Goal: Obtain resource: Download file/media

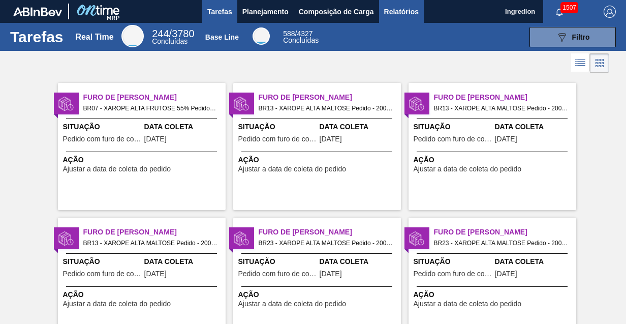
click at [401, 11] on span "Relatórios" at bounding box center [401, 12] width 35 height 12
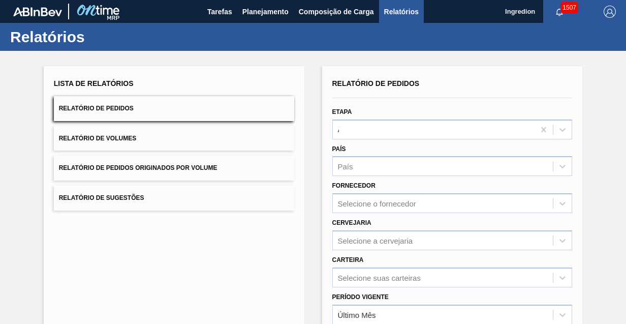
type input "Aguardando Faturamento"
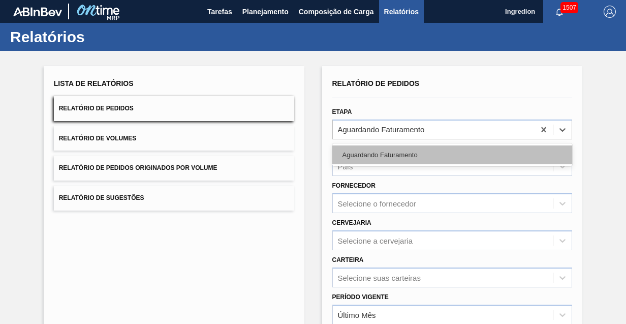
click at [451, 154] on div "Aguardando Faturamento" at bounding box center [452, 154] width 240 height 19
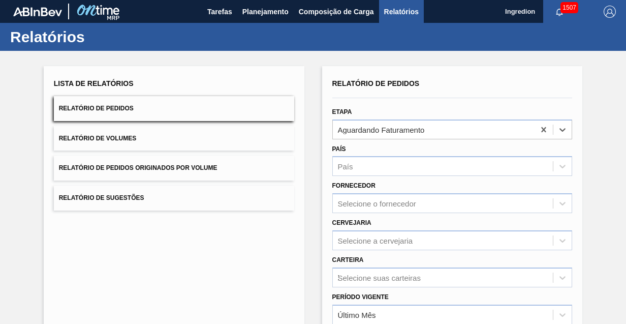
type input "Xarope"
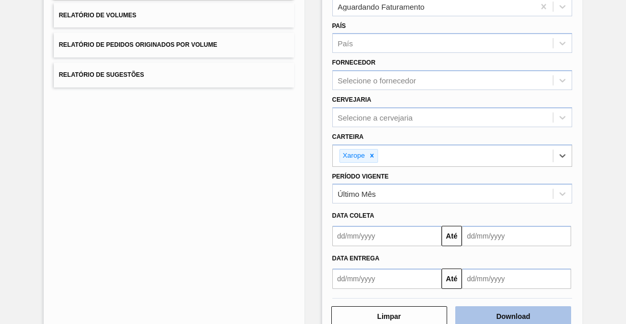
click at [512, 314] on button "Download" at bounding box center [513, 316] width 116 height 20
